Goal: Task Accomplishment & Management: Complete application form

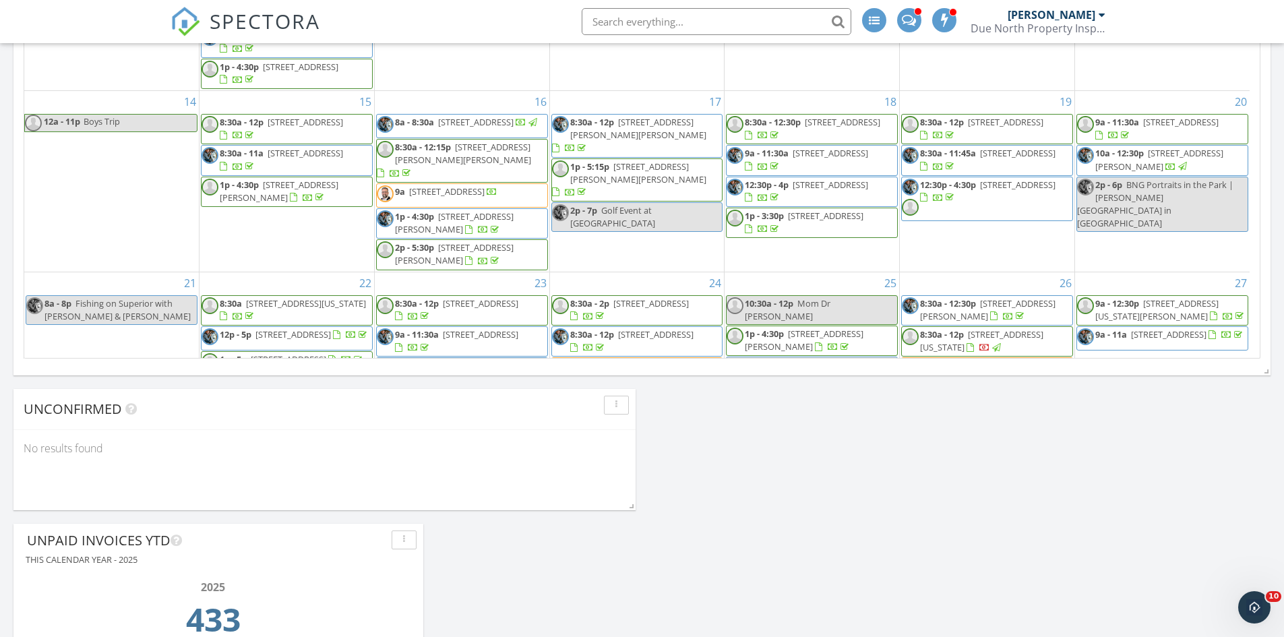
scroll to position [1550, 1305]
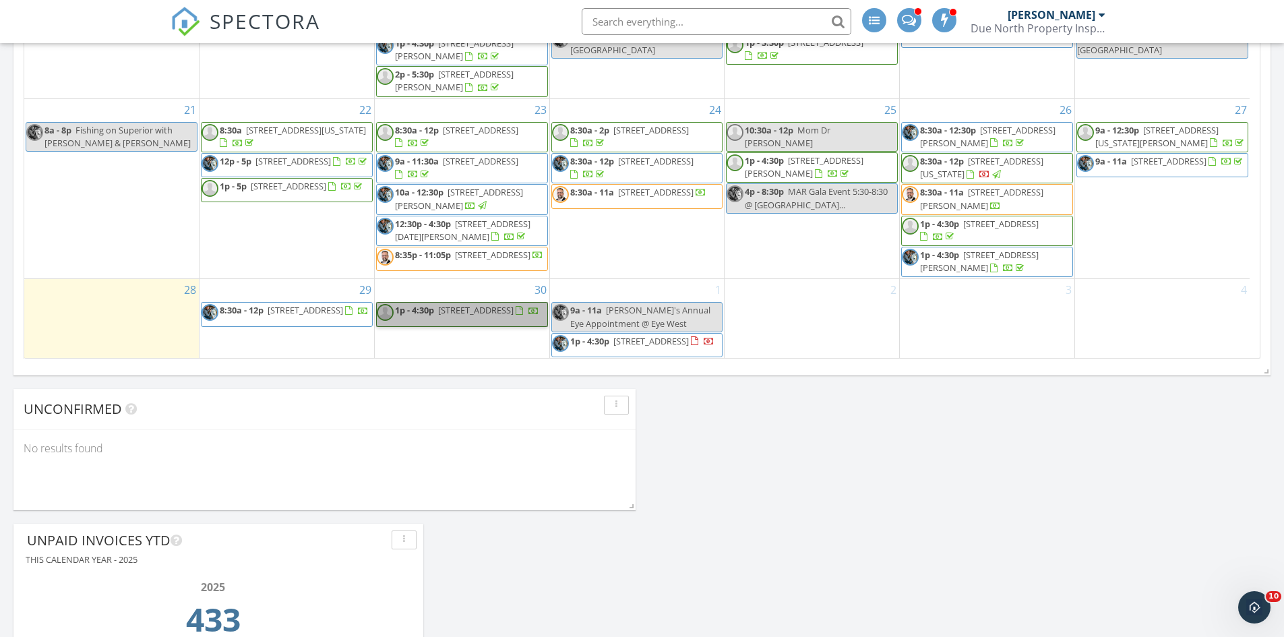
click at [237, 340] on div "29 8:30a - 12p 5505 Prospect Ave, White Bear Lake 55110" at bounding box center [286, 319] width 175 height 80
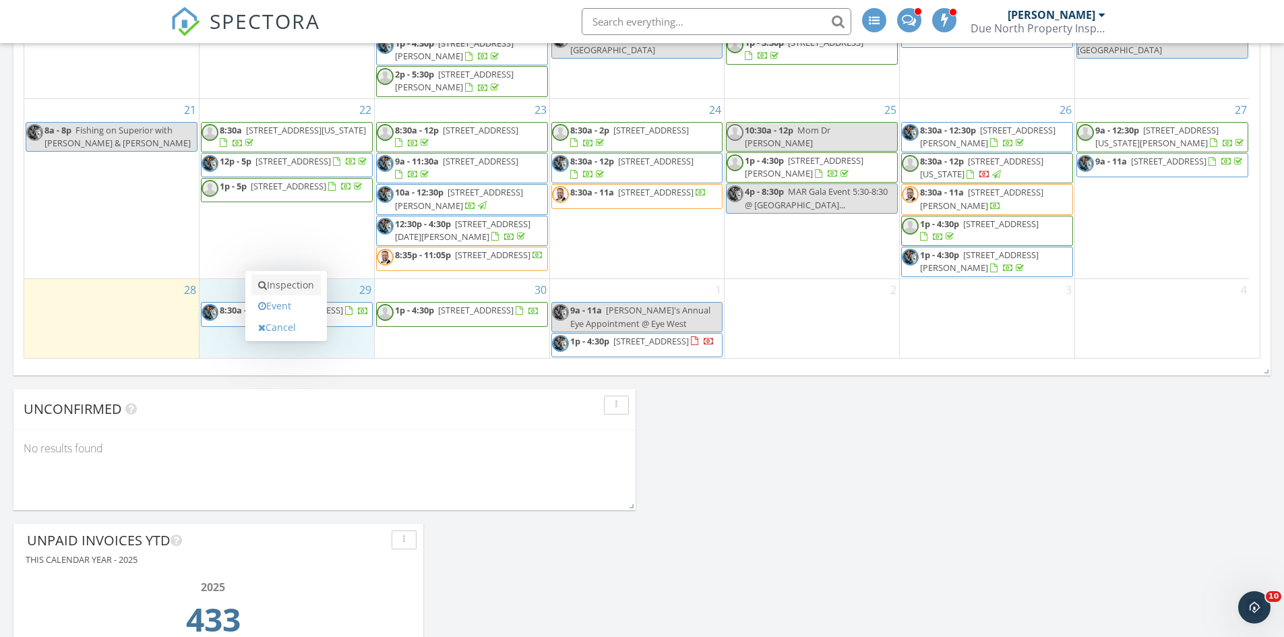
click at [281, 287] on link "Inspection" at bounding box center [285, 285] width 69 height 22
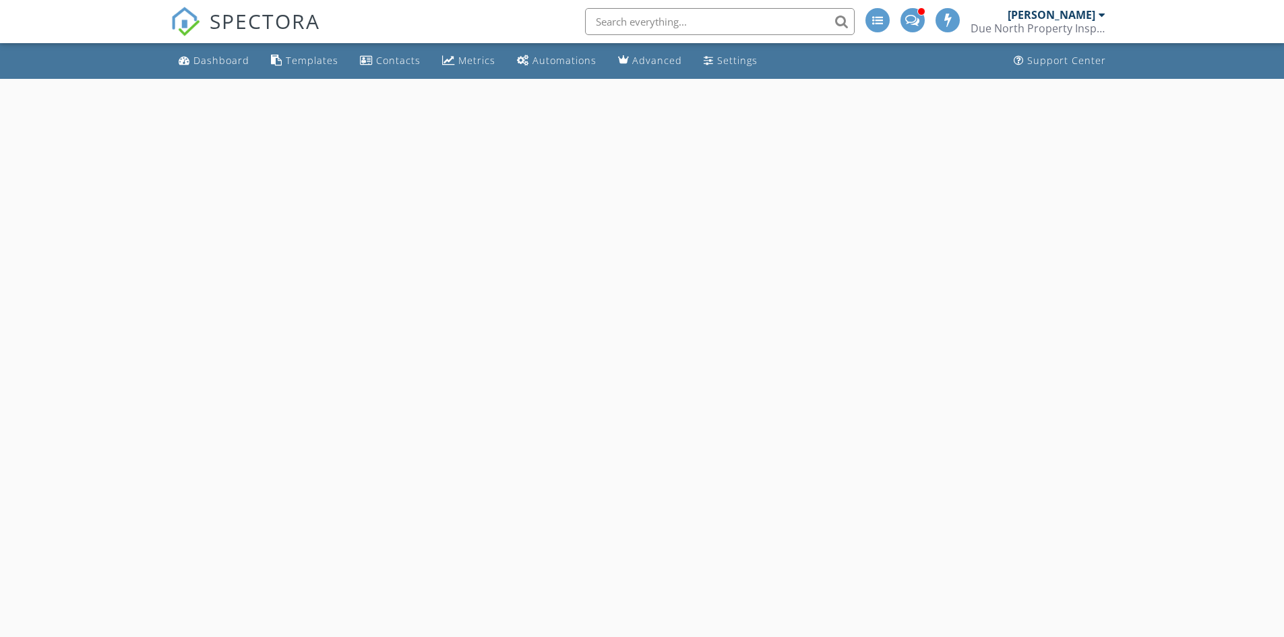
select select "8"
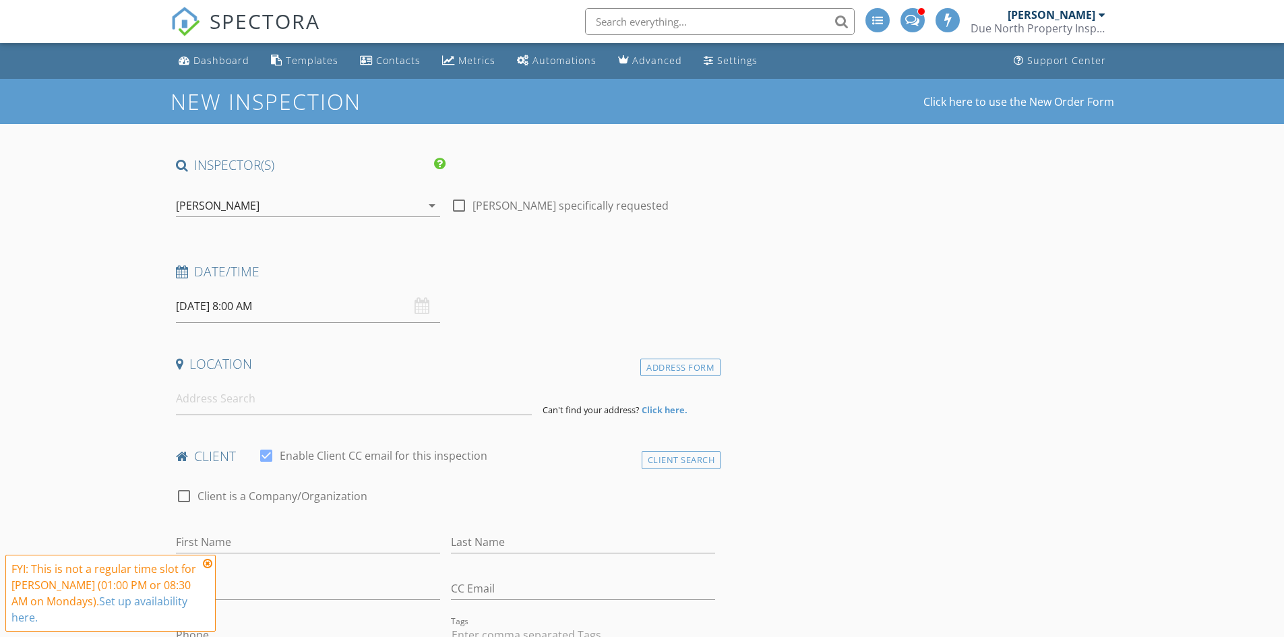
click at [293, 307] on input "09/29/2025 8:00 AM" at bounding box center [308, 306] width 264 height 33
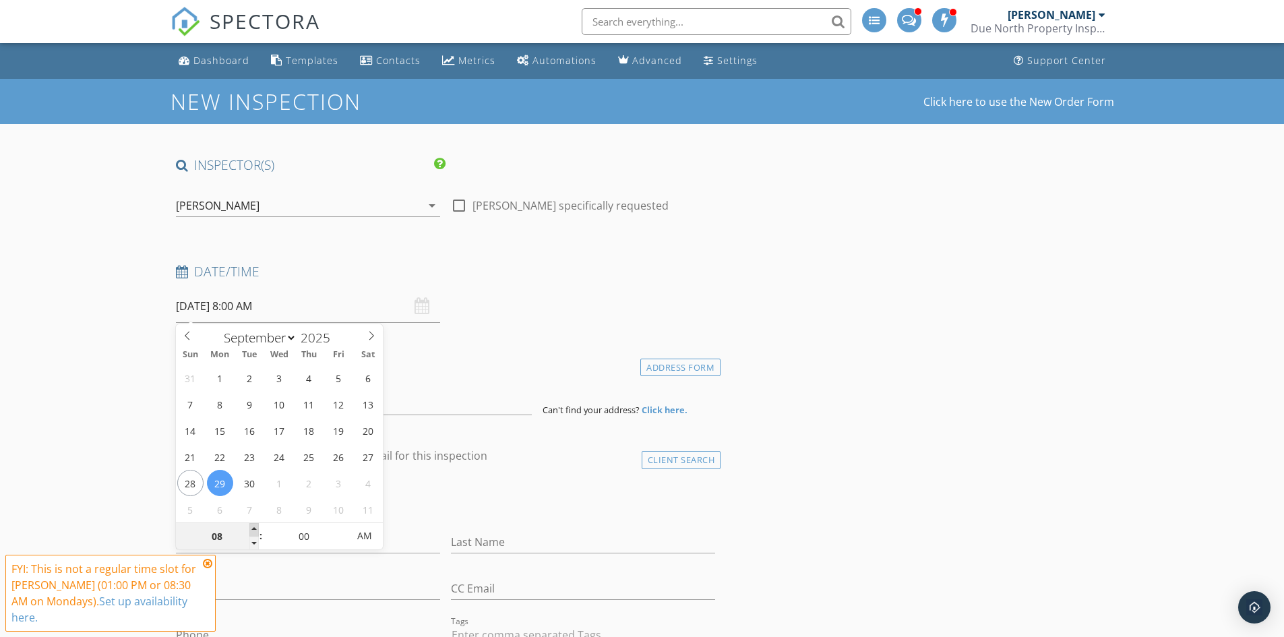
type input "09"
type input "09/29/2025 9:00 AM"
click at [253, 526] on span at bounding box center [253, 529] width 9 height 13
type input "10"
type input "09/29/2025 10:00 AM"
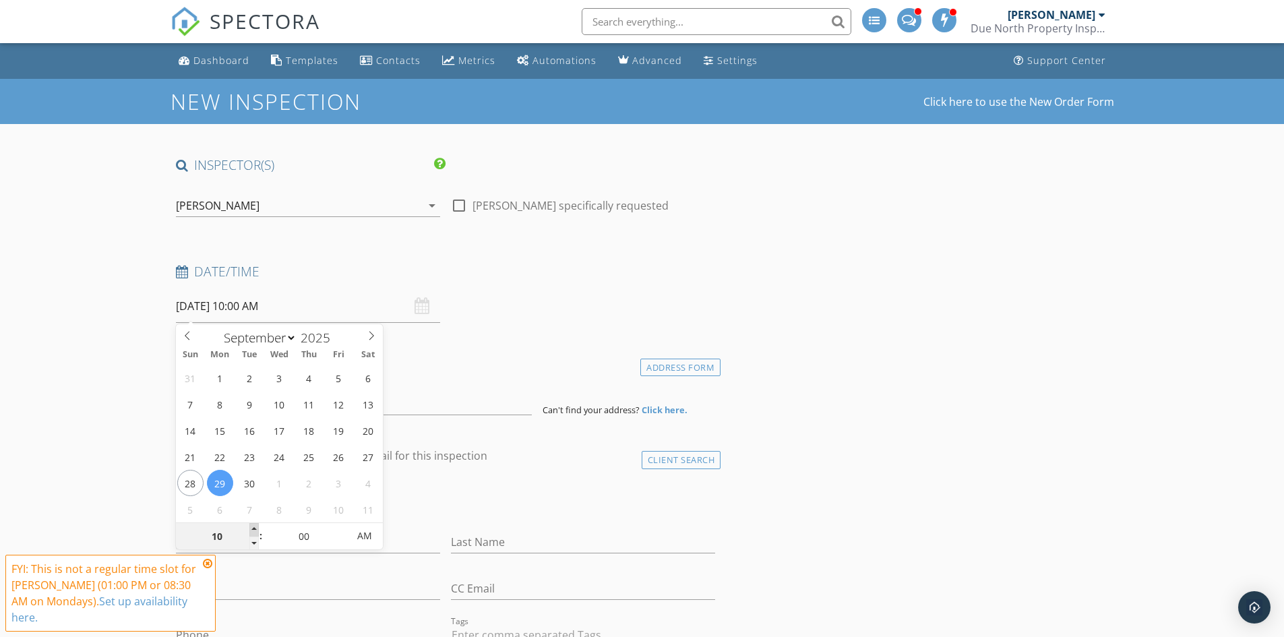
click at [253, 526] on span at bounding box center [253, 529] width 9 height 13
type input "11"
type input "09/29/2025 11:00 AM"
click at [253, 526] on span at bounding box center [253, 529] width 9 height 13
type input "12"
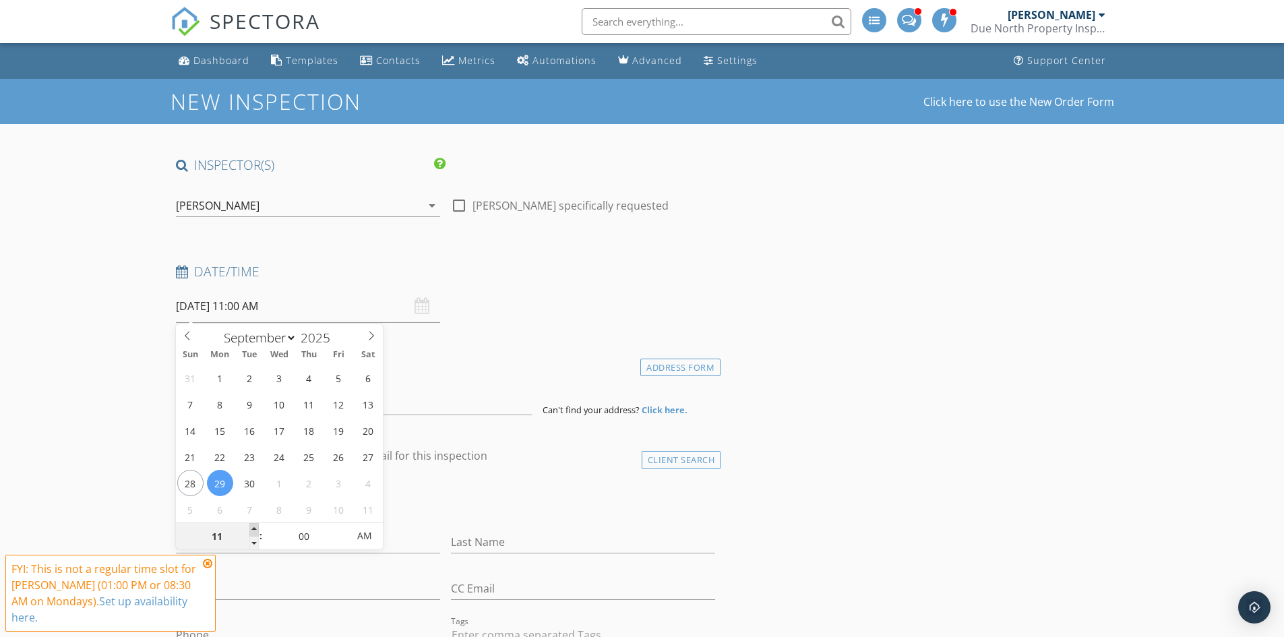
type input "09/29/2025 12:00 PM"
click at [253, 526] on span at bounding box center [253, 529] width 9 height 13
type input "01"
type input "09/29/2025 1:00 PM"
click at [253, 526] on span at bounding box center [253, 529] width 9 height 13
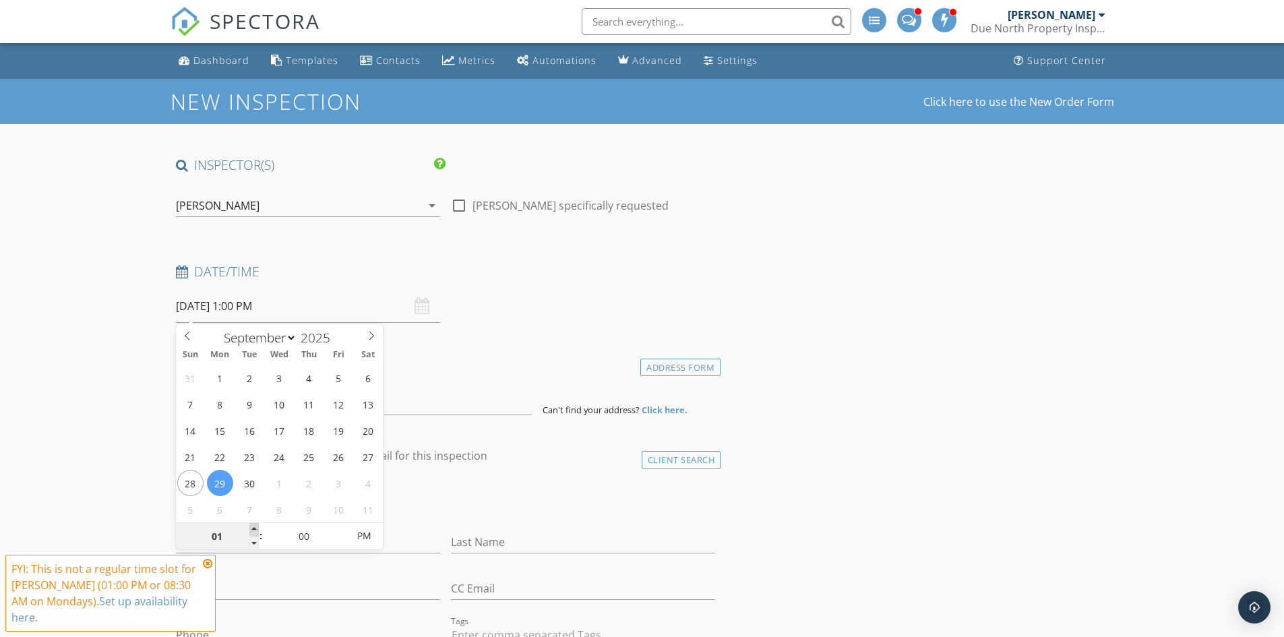
type input "02"
type input "09/29/2025 2:00 PM"
click at [253, 526] on span at bounding box center [253, 529] width 9 height 13
type input "05"
type input "09/29/2025 2:05 PM"
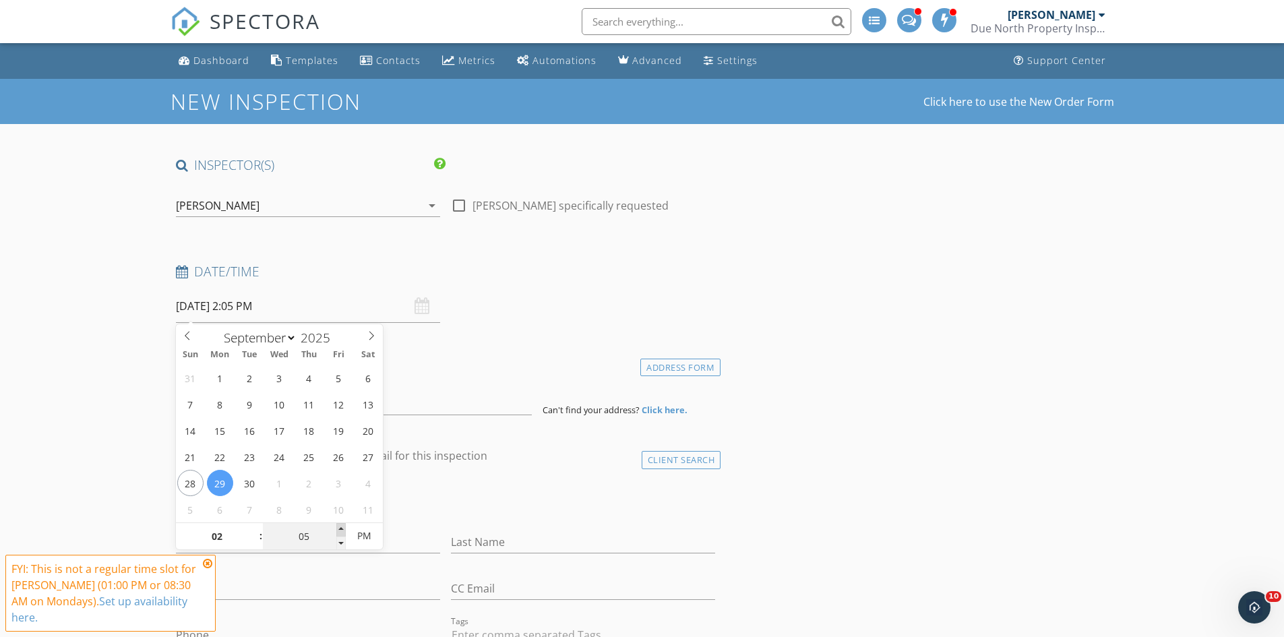
click at [342, 528] on span at bounding box center [340, 529] width 9 height 13
type input "10"
type input "09/29/2025 2:10 PM"
click at [342, 528] on span at bounding box center [340, 529] width 9 height 13
type input "15"
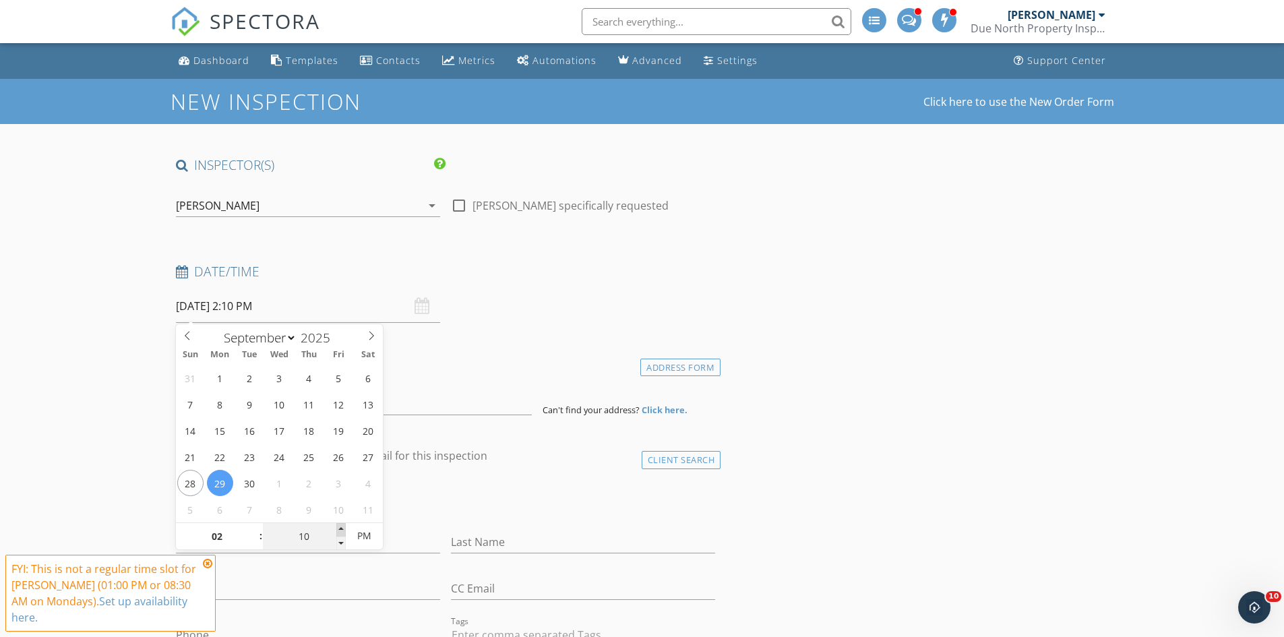
type input "09/29/2025 2:15 PM"
click at [342, 528] on span at bounding box center [340, 529] width 9 height 13
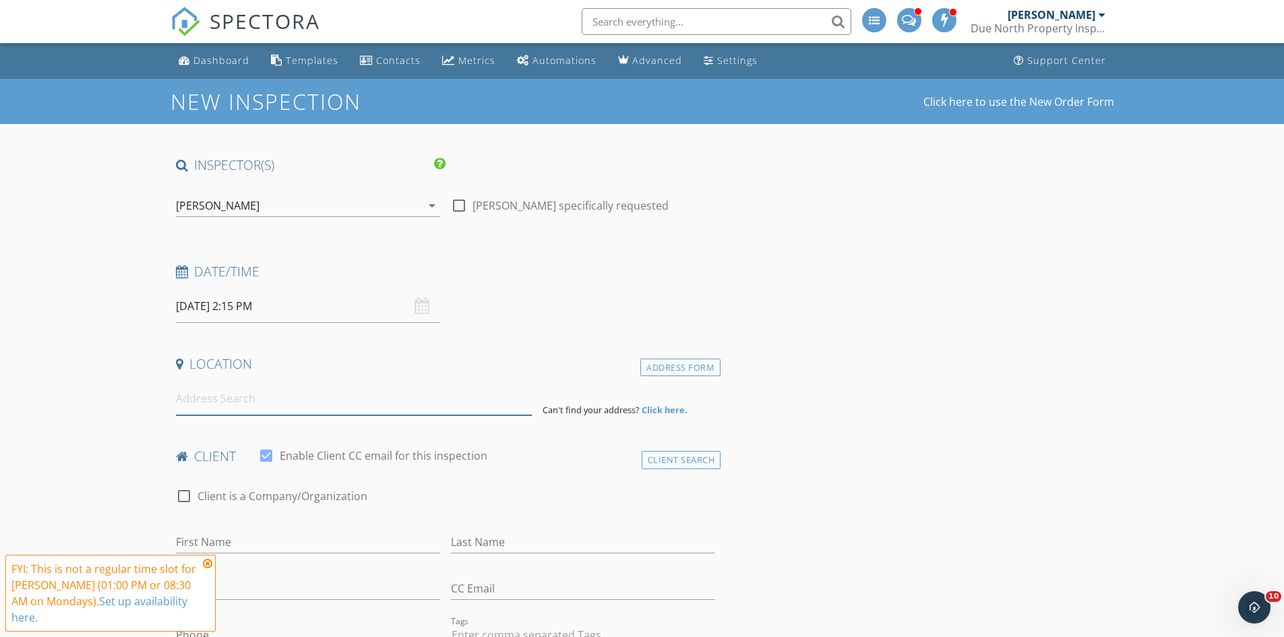
click at [200, 398] on input at bounding box center [354, 398] width 356 height 33
type input "212 Xenia Street, Elk River, MN, USA"
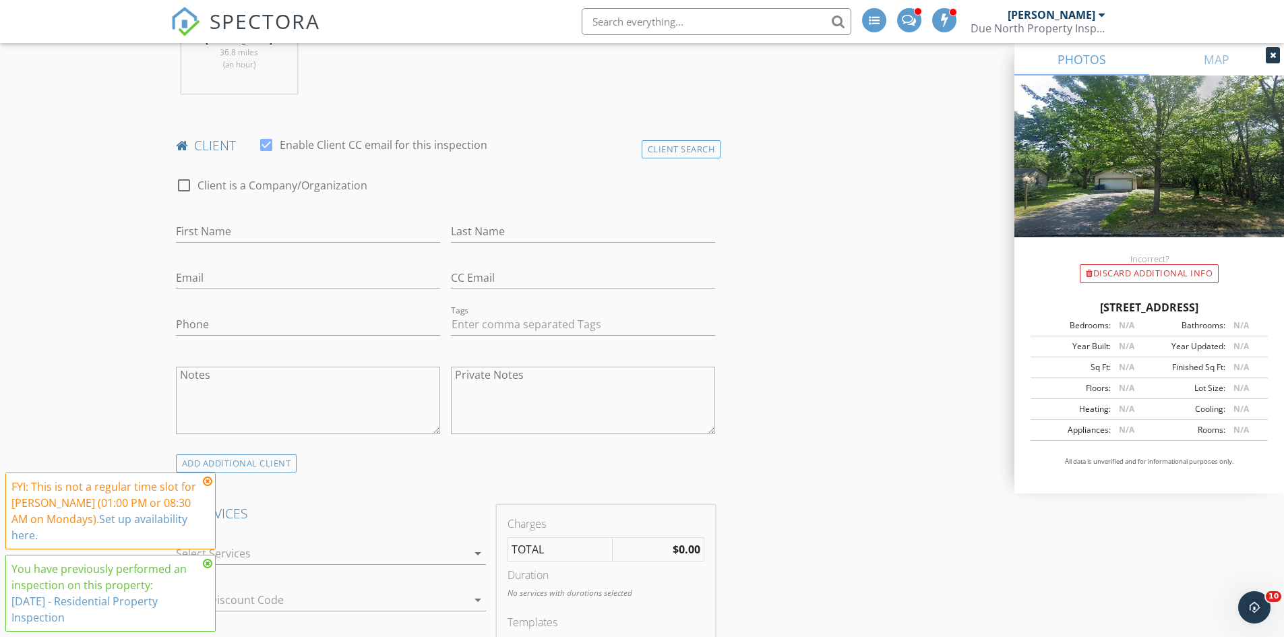
scroll to position [606, 0]
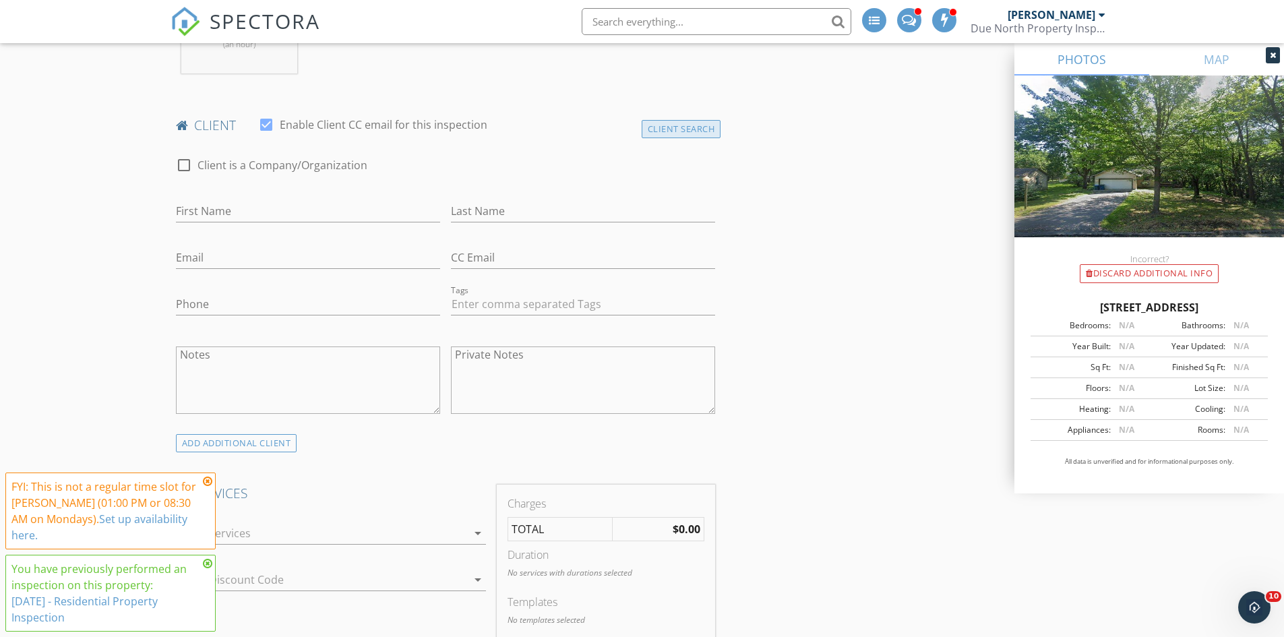
click at [676, 127] on div "Client Search" at bounding box center [681, 129] width 80 height 18
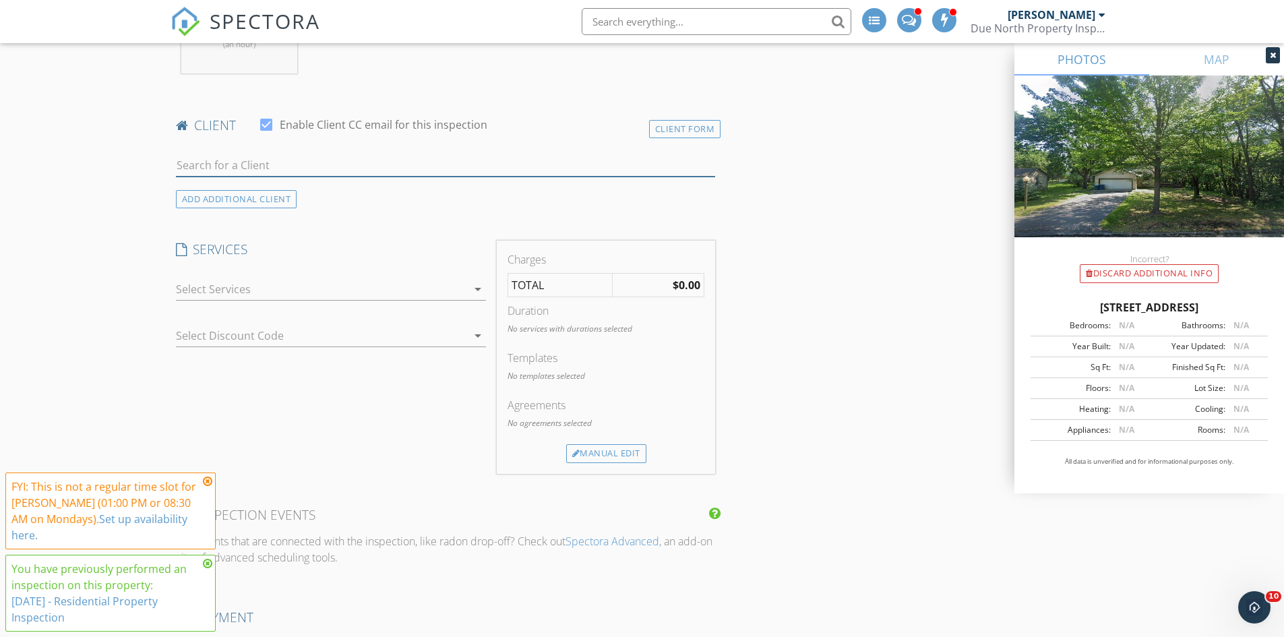
click at [292, 167] on input "text" at bounding box center [446, 165] width 540 height 22
type input "A"
click at [666, 127] on div "Client Form" at bounding box center [685, 129] width 72 height 18
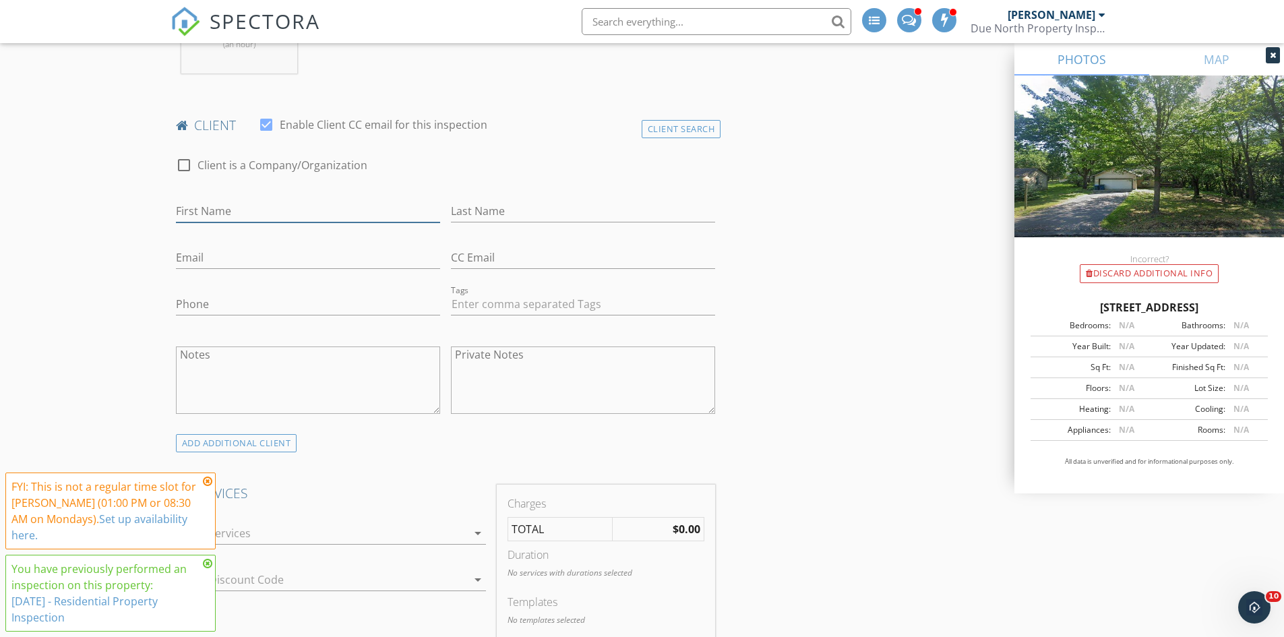
click at [219, 207] on input "First Name" at bounding box center [308, 211] width 264 height 22
type input "Angela"
type input "Hames"
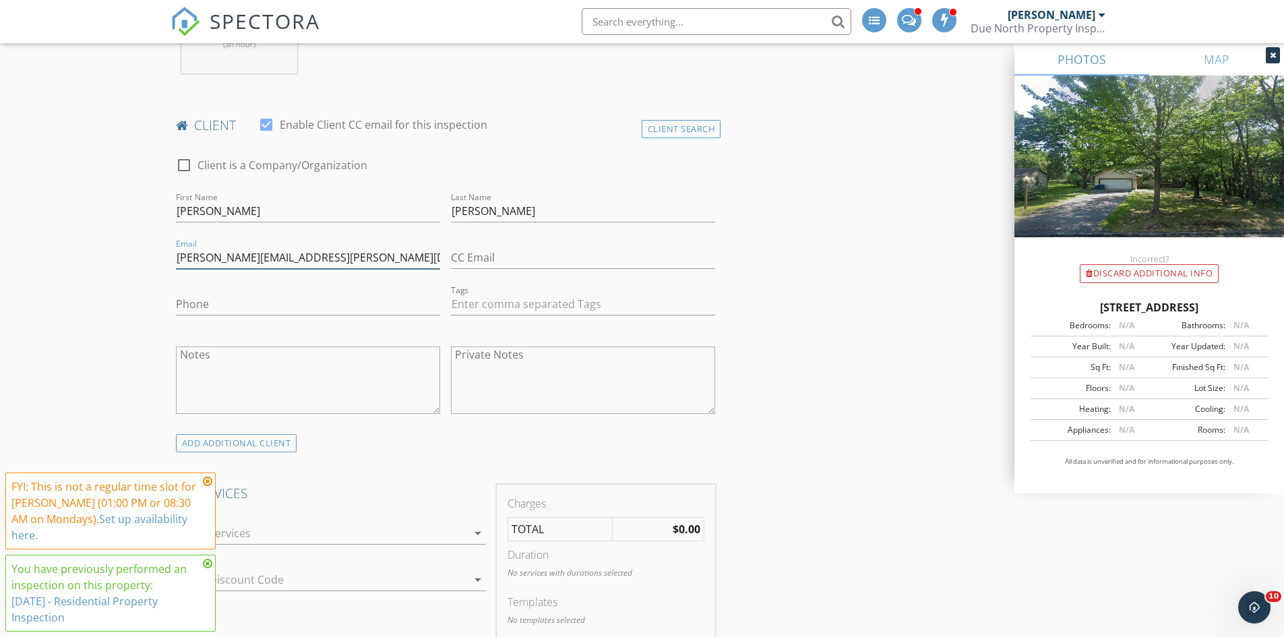
type input "angela.hames@me.com"
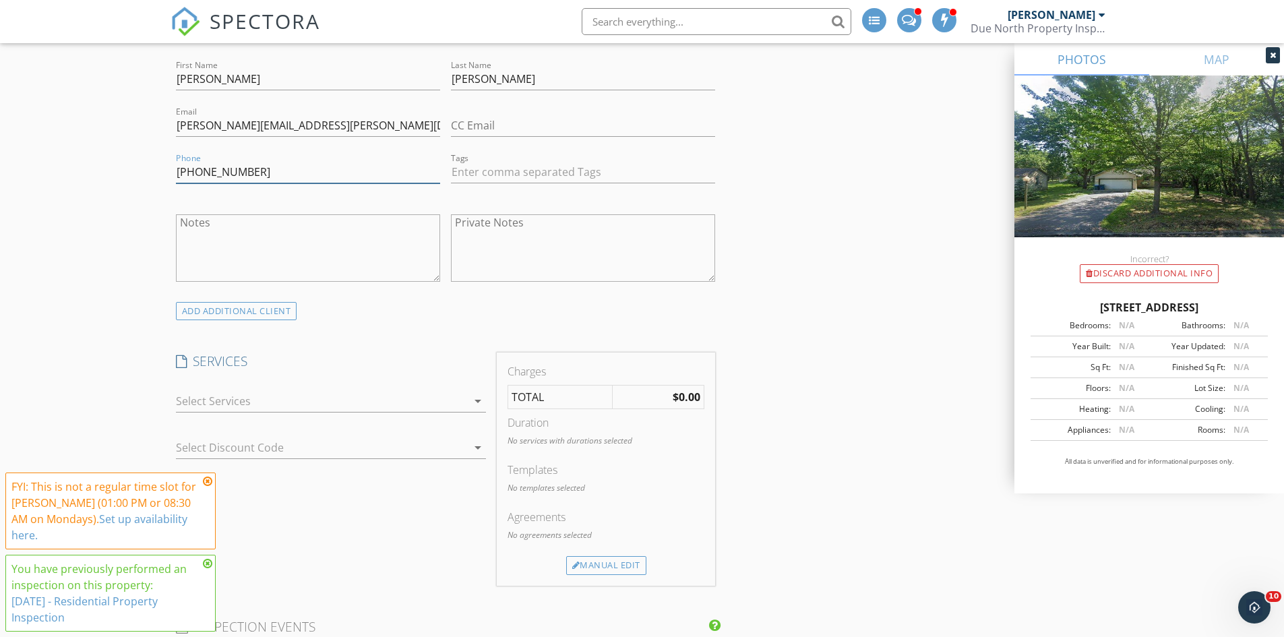
scroll to position [741, 0]
type input "651-307-9731"
click at [84, 208] on div "New Inspection Click here to use the New Order Form INSPECTOR(S) check_box Gary…" at bounding box center [642, 617] width 1284 height 2559
click at [191, 402] on div at bounding box center [321, 398] width 291 height 22
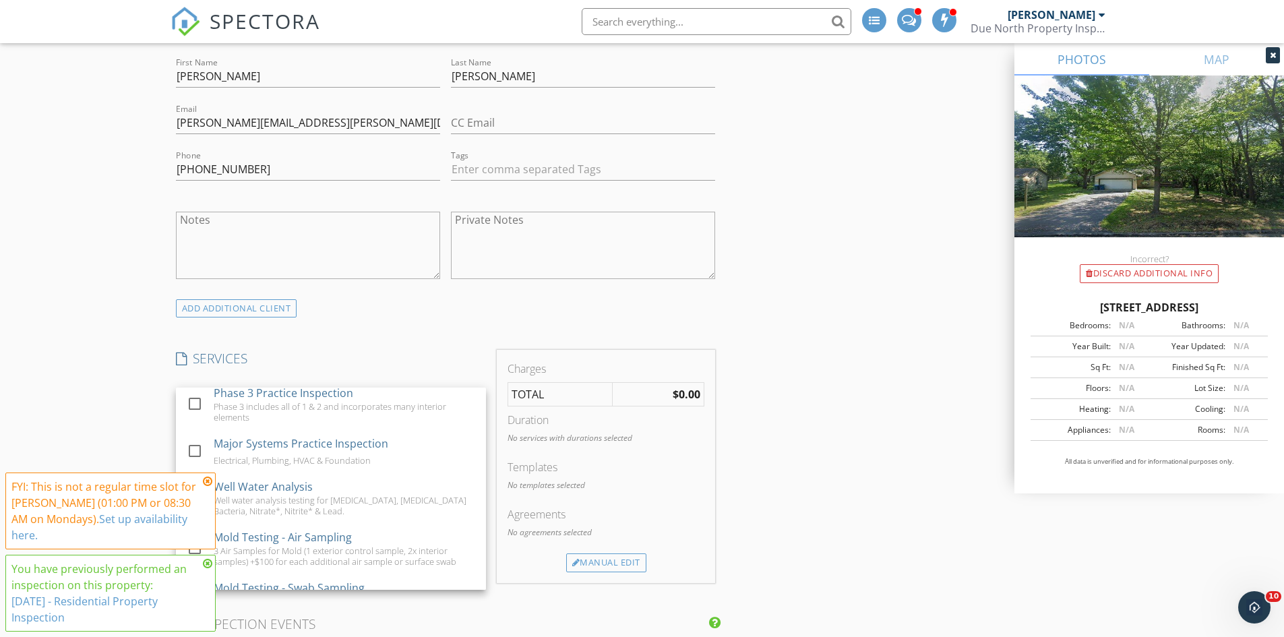
scroll to position [929, 0]
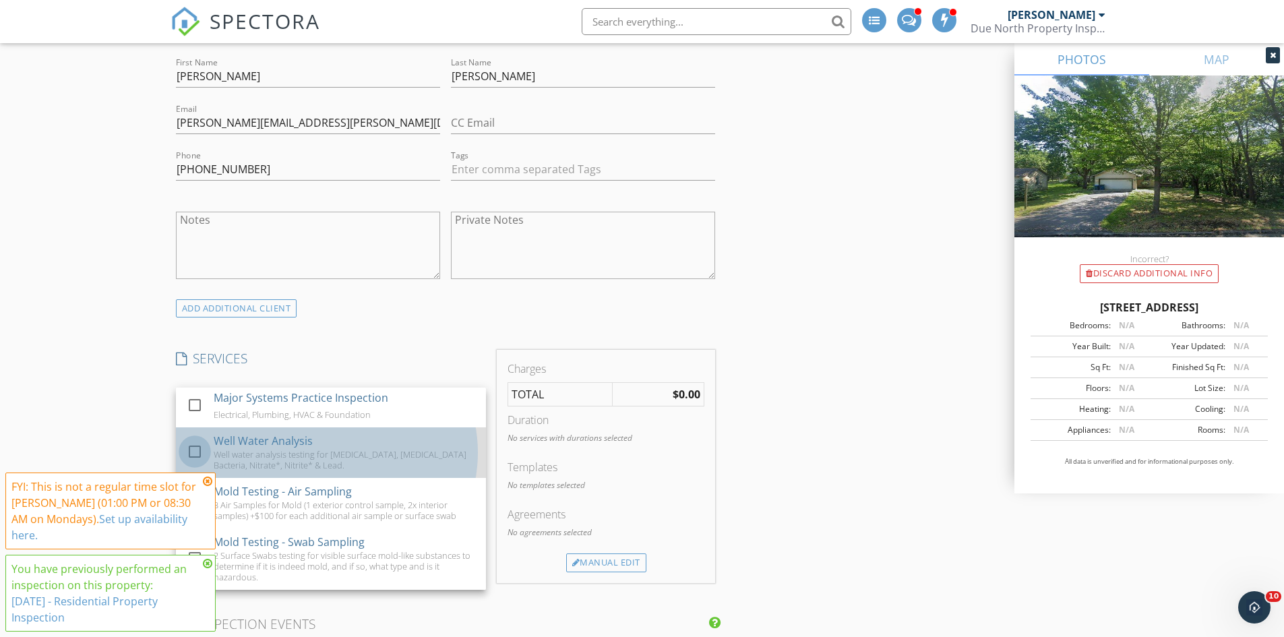
click at [197, 448] on div at bounding box center [194, 451] width 23 height 23
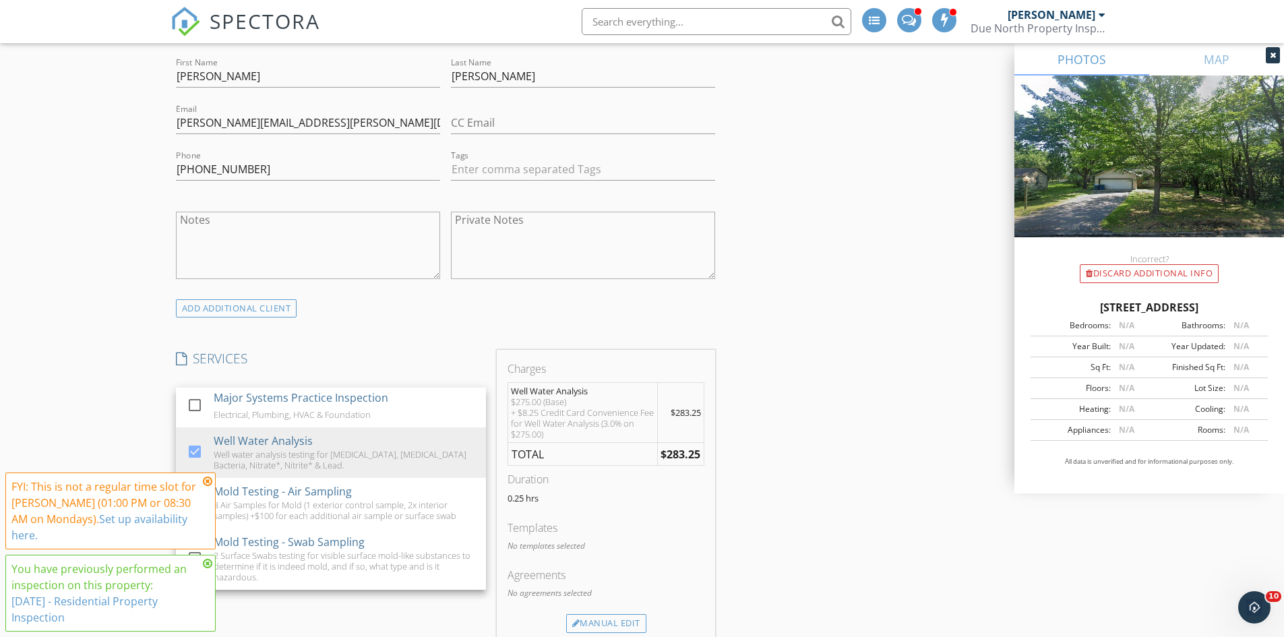
click at [40, 206] on div "New Inspection Click here to use the New Order Form INSPECTOR(S) check_box Gary…" at bounding box center [642, 648] width 1284 height 2620
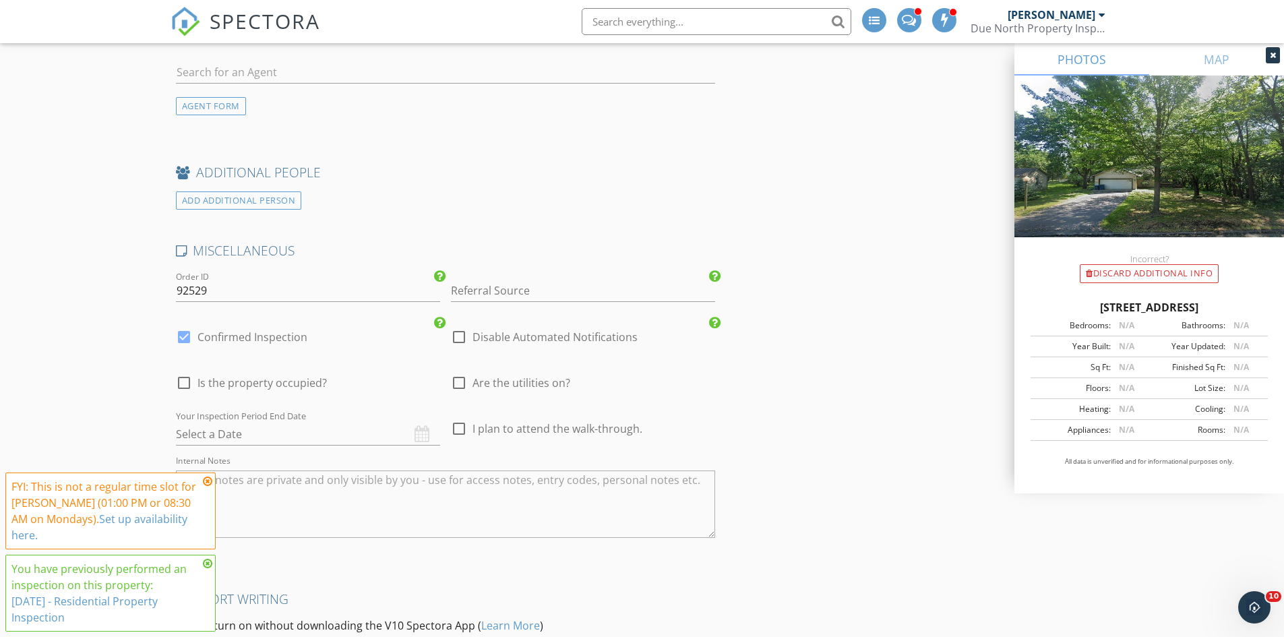
scroll to position [1887, 0]
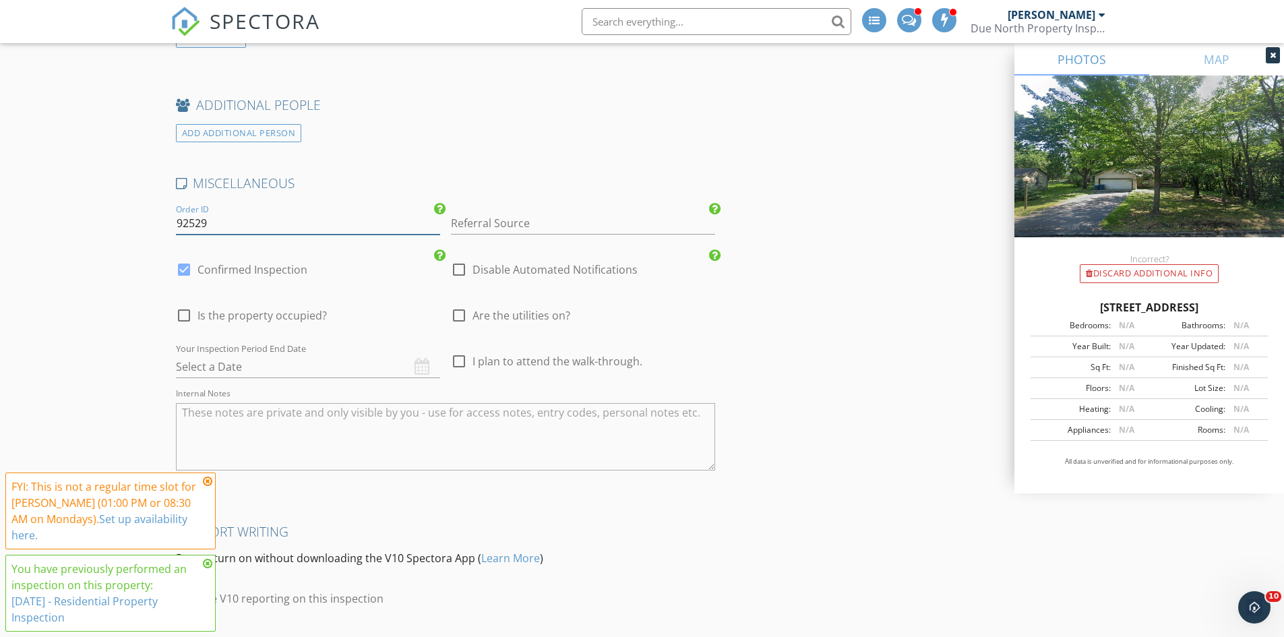
drag, startPoint x: 215, startPoint y: 225, endPoint x: 140, endPoint y: 224, distance: 74.8
type input "09292025-Hames"
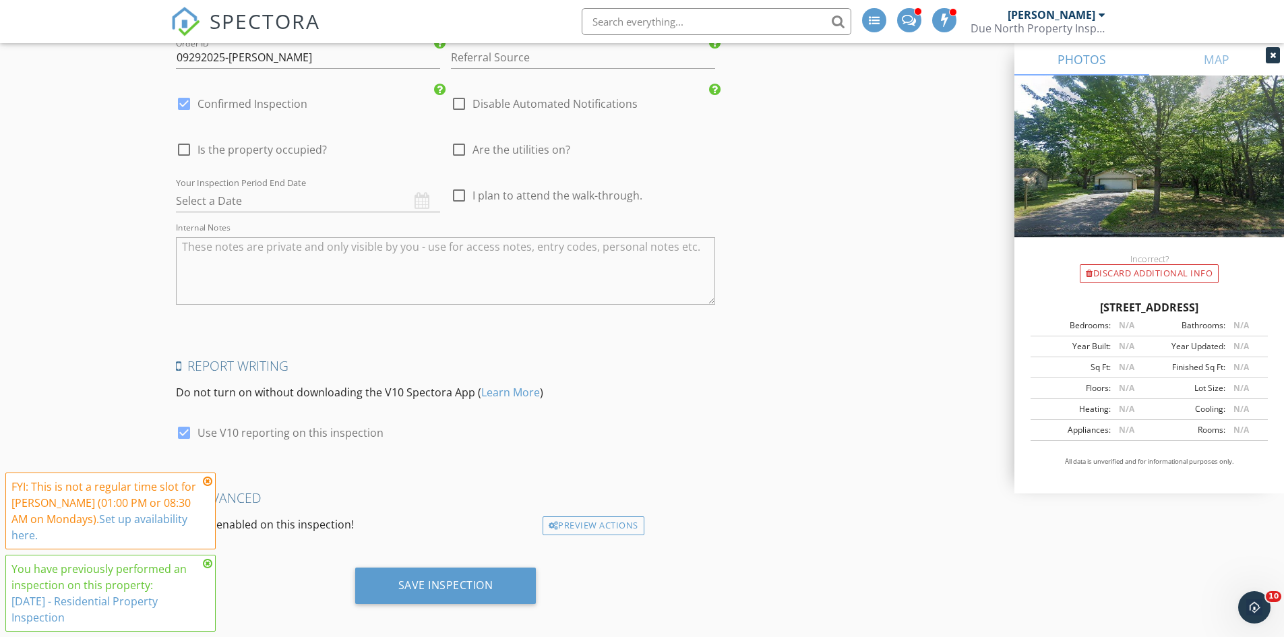
scroll to position [2062, 0]
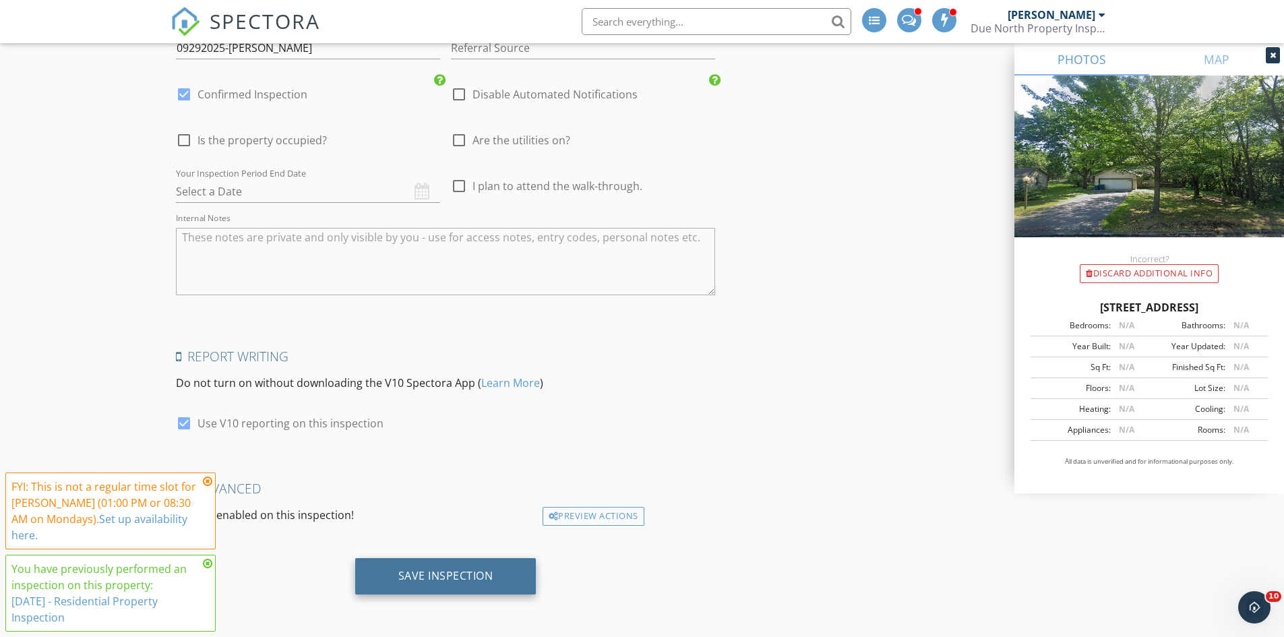
click at [474, 581] on div "Save Inspection" at bounding box center [445, 575] width 95 height 13
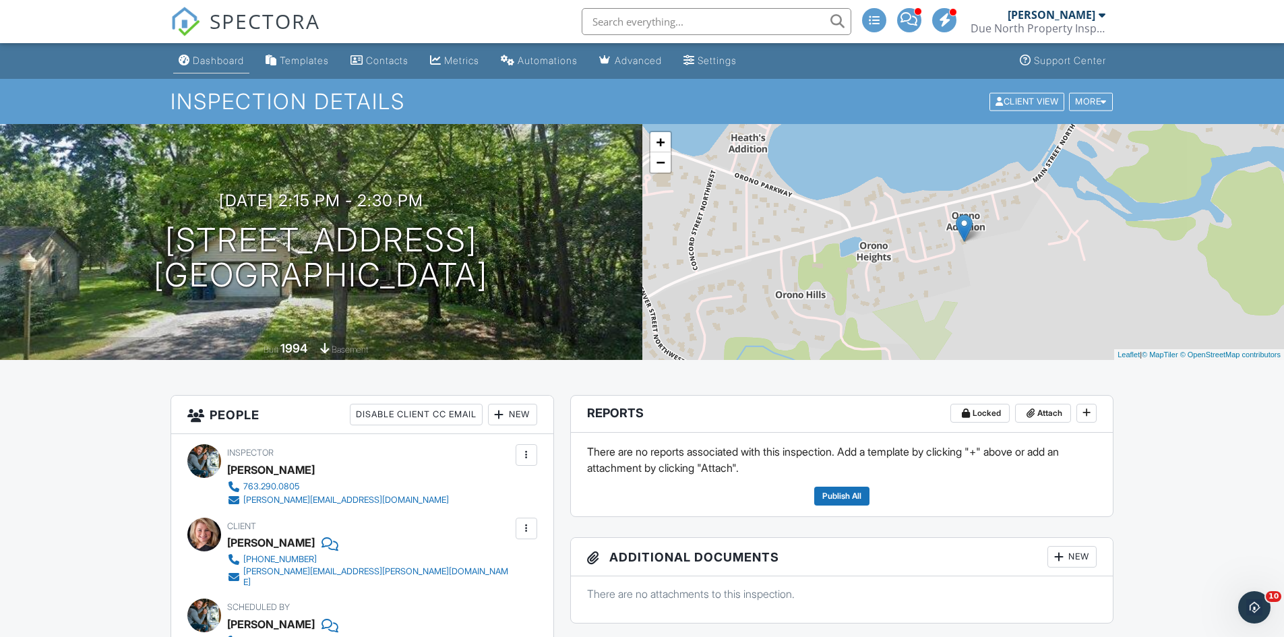
click at [211, 58] on div "Dashboard" at bounding box center [218, 60] width 51 height 11
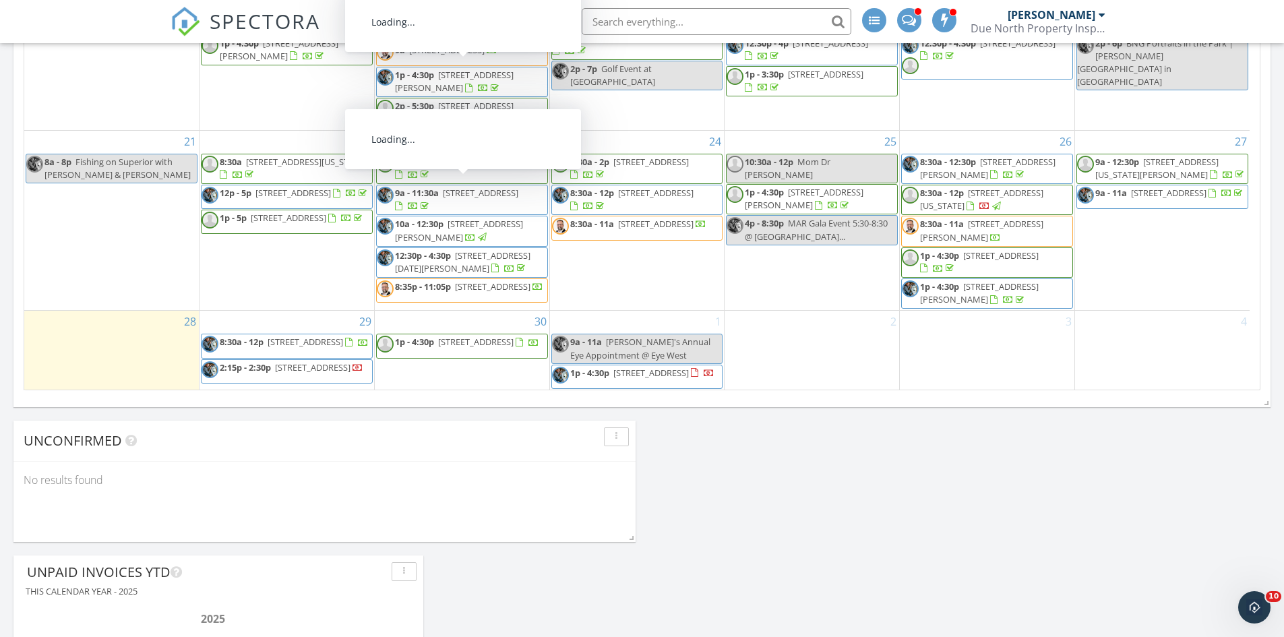
scroll to position [943, 0]
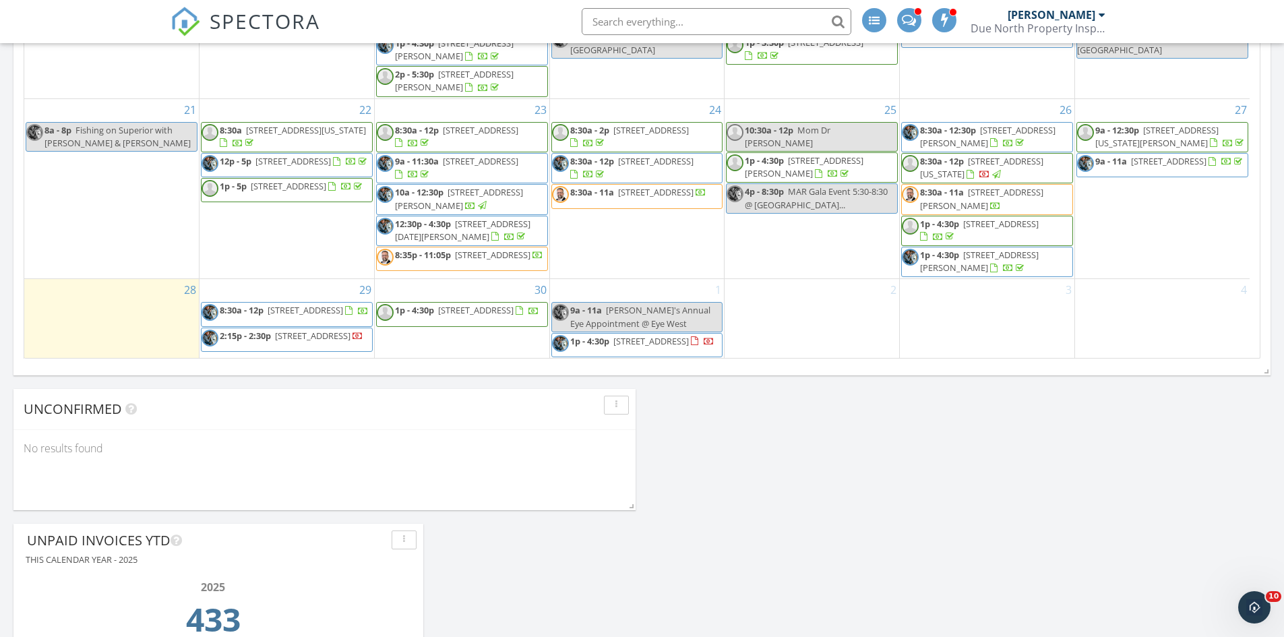
click at [842, 429] on div "[DATE] [PERSON_NAME] No results found New Inspection New Quote Map + − Leaflet …" at bounding box center [642, 62] width 1284 height 1530
